Goal: Transaction & Acquisition: Purchase product/service

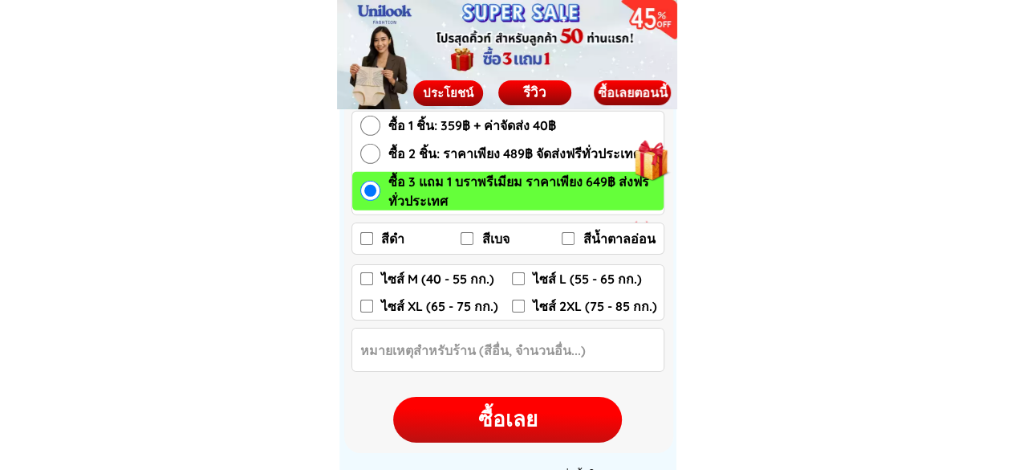
scroll to position [2408, 0]
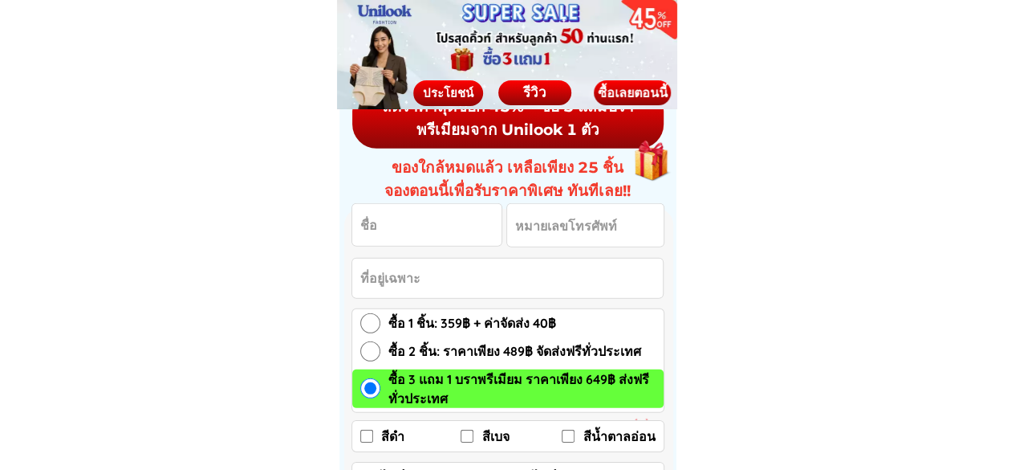
scroll to position [2328, 0]
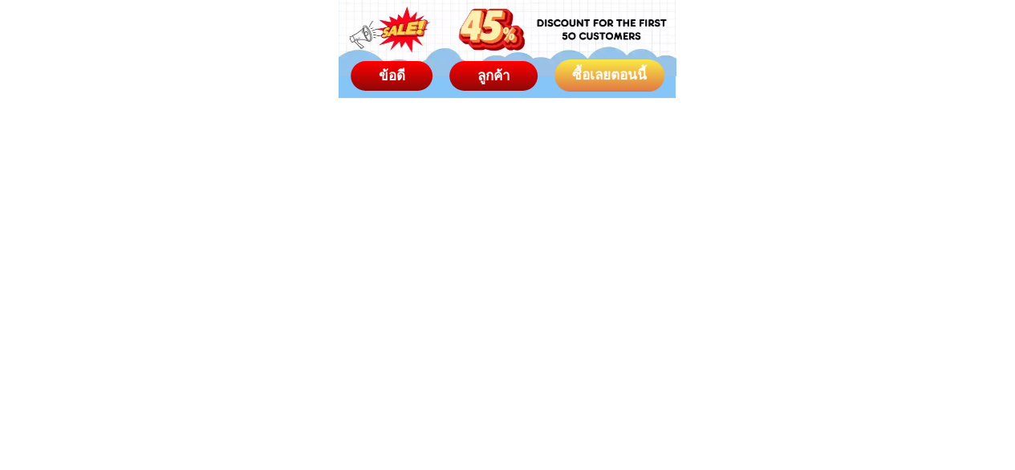
scroll to position [8349, 0]
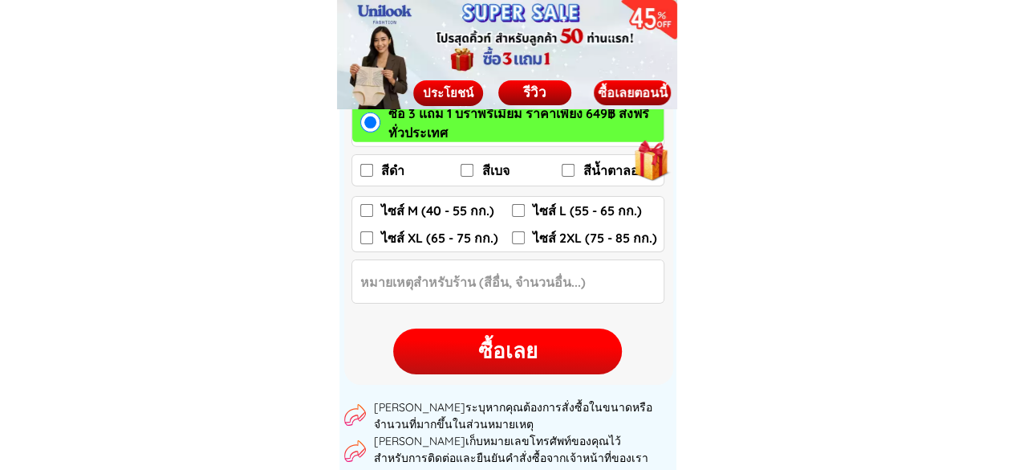
scroll to position [2489, 0]
